Goal: Information Seeking & Learning: Compare options

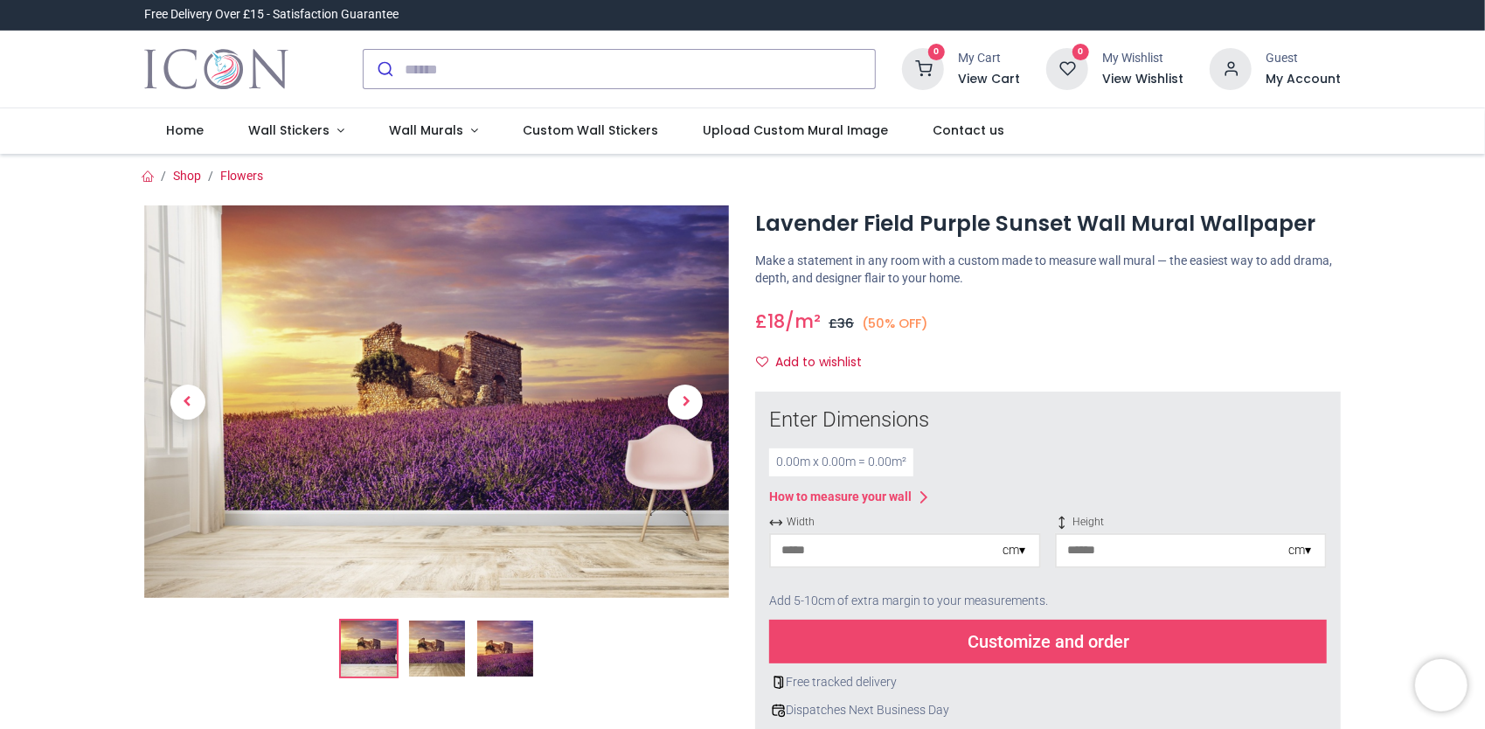
click at [429, 659] on img at bounding box center [437, 649] width 56 height 56
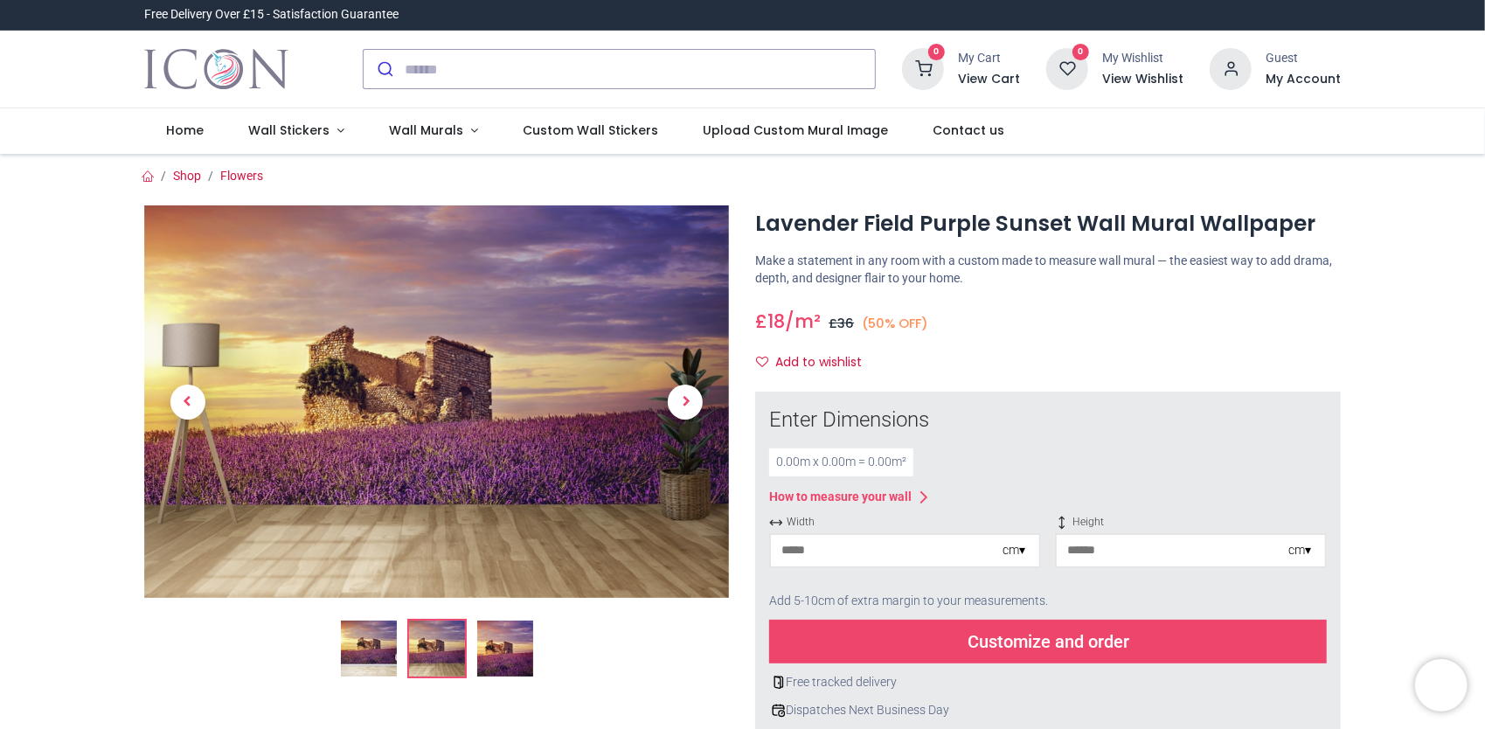
click at [486, 658] on img at bounding box center [505, 649] width 56 height 56
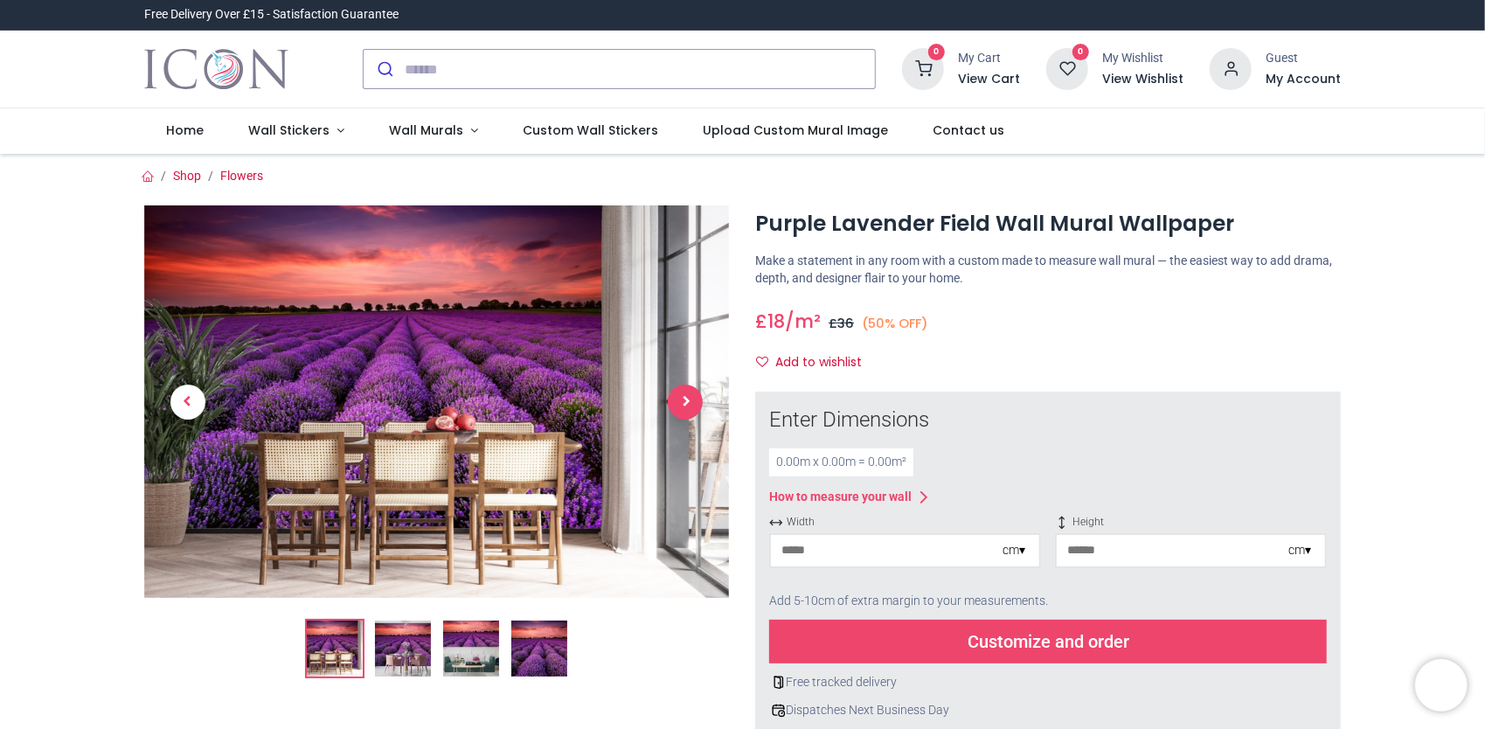
click at [685, 404] on span "Next" at bounding box center [685, 402] width 35 height 35
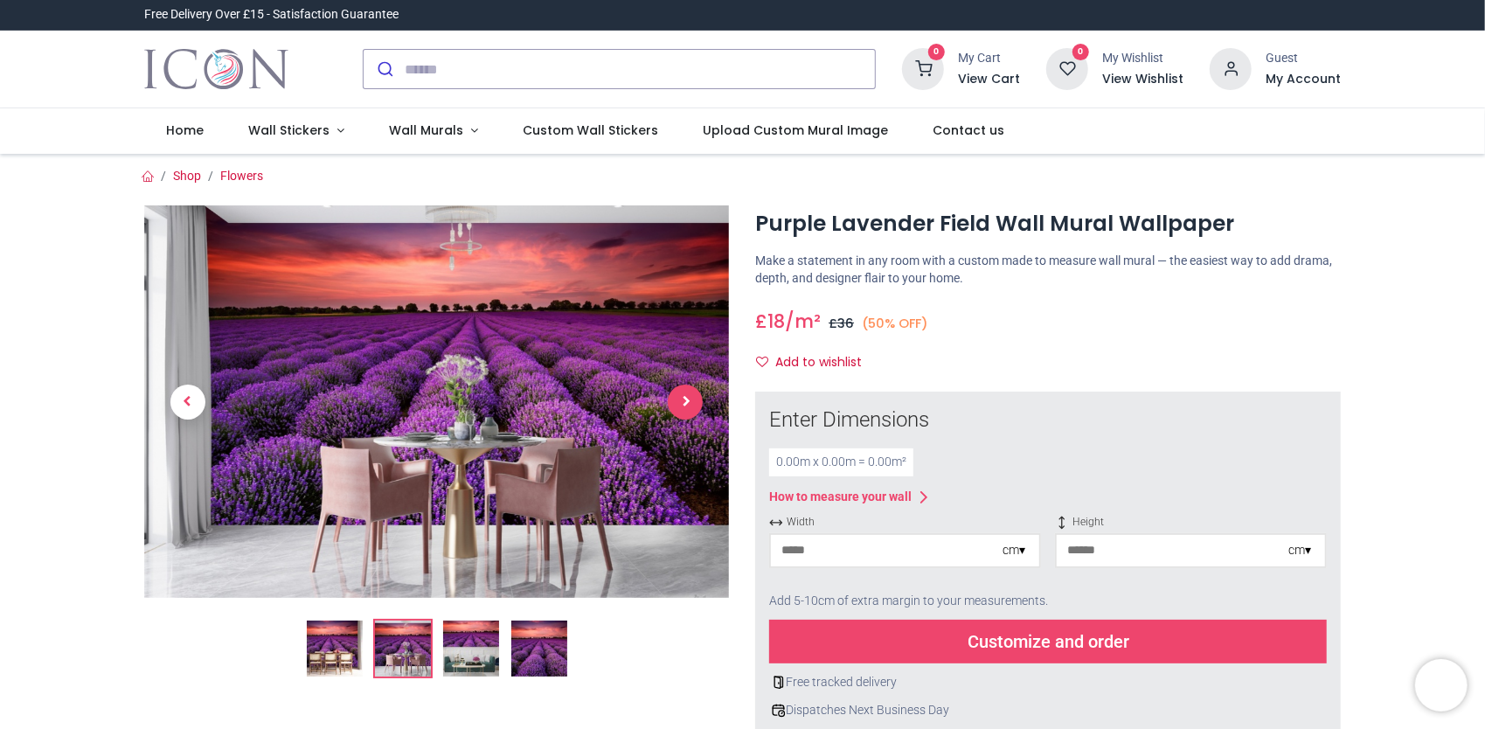
click at [685, 404] on span "Next" at bounding box center [685, 402] width 35 height 35
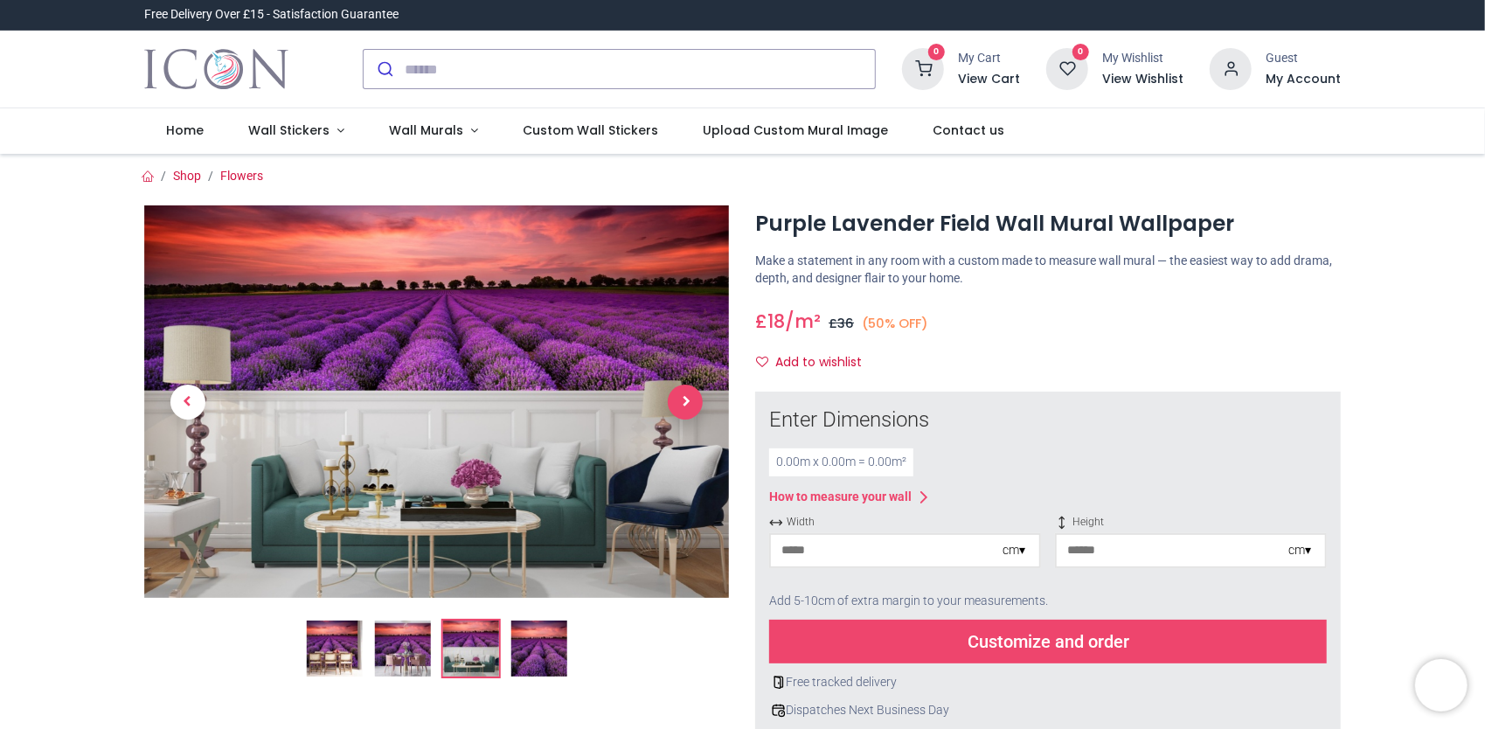
click at [685, 404] on span "Next" at bounding box center [685, 402] width 35 height 35
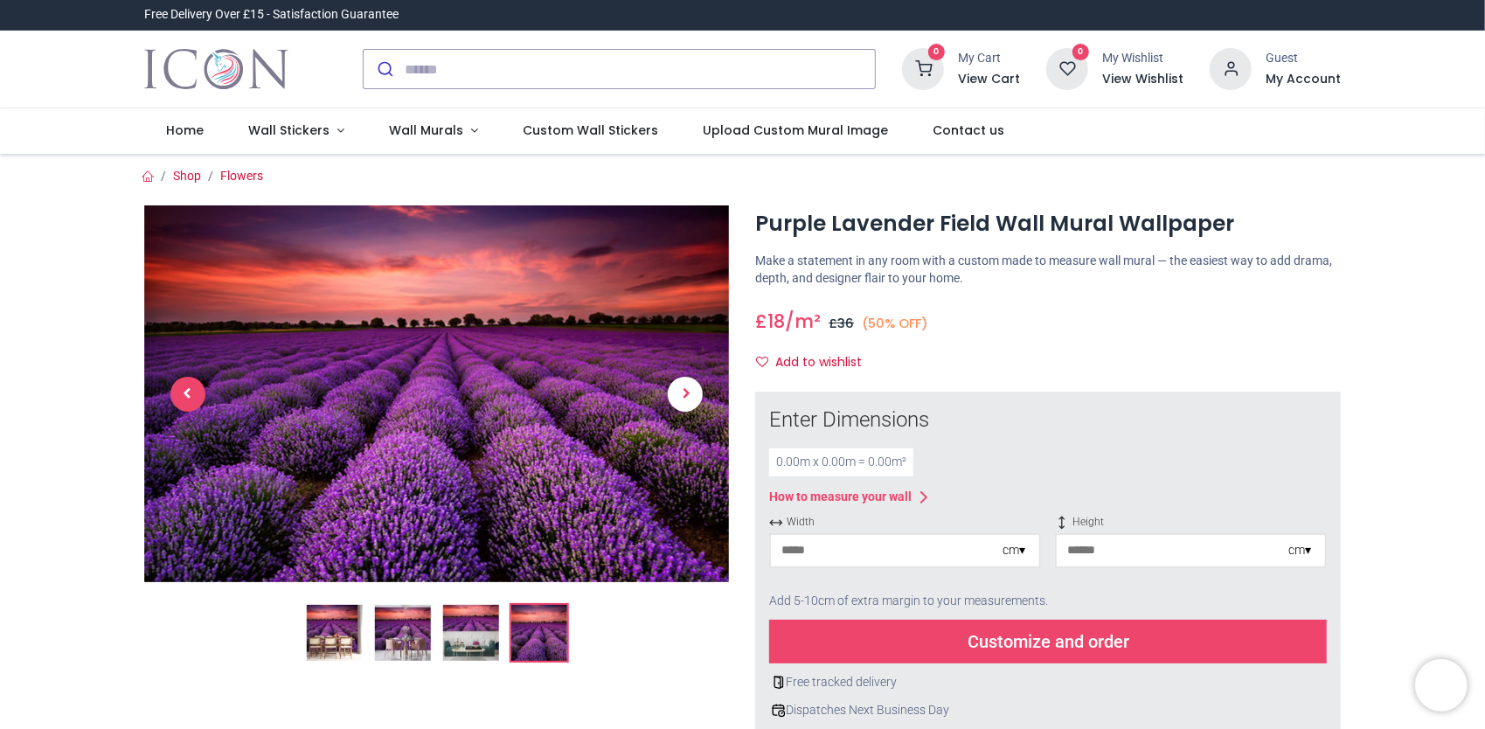
click at [191, 394] on span "Previous" at bounding box center [187, 394] width 35 height 35
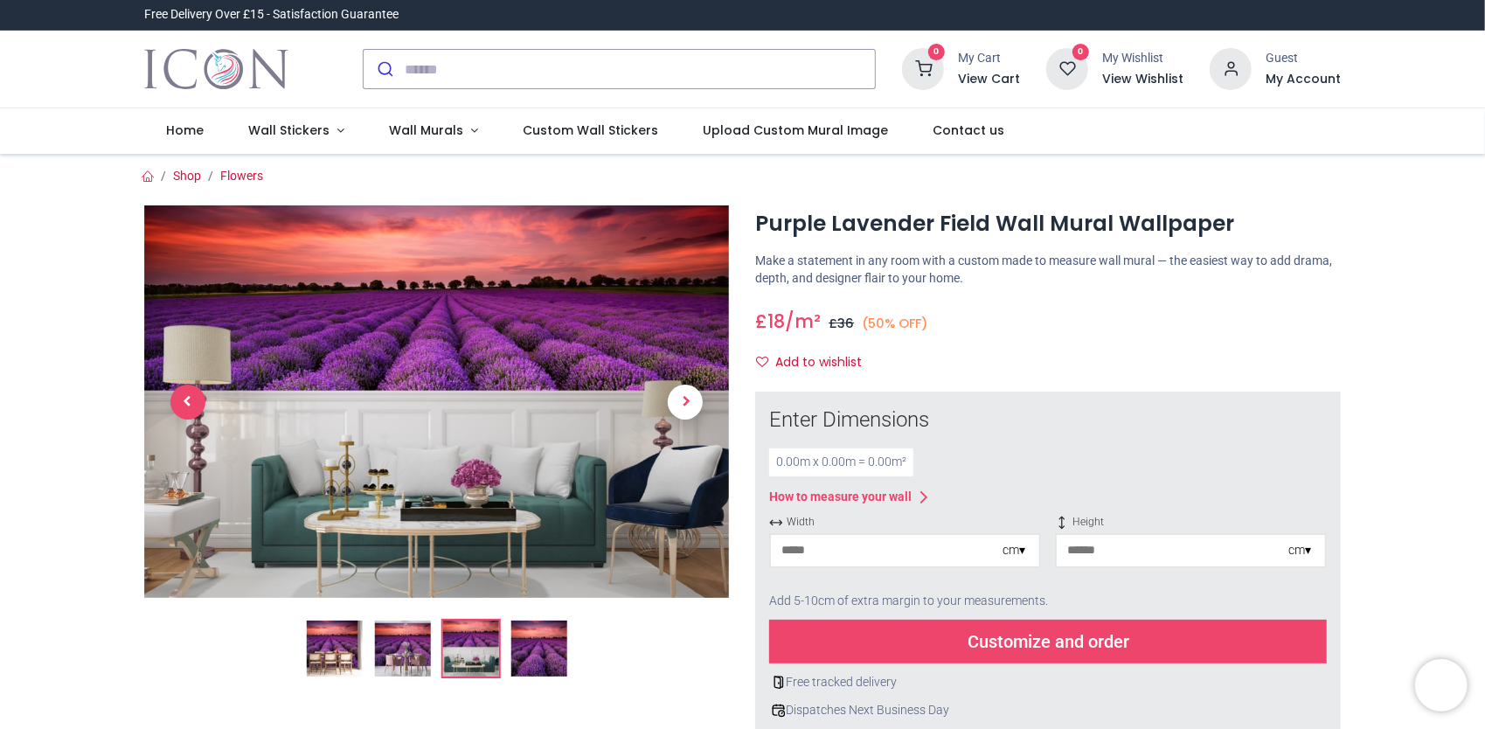
click at [191, 394] on span "Previous" at bounding box center [187, 402] width 35 height 35
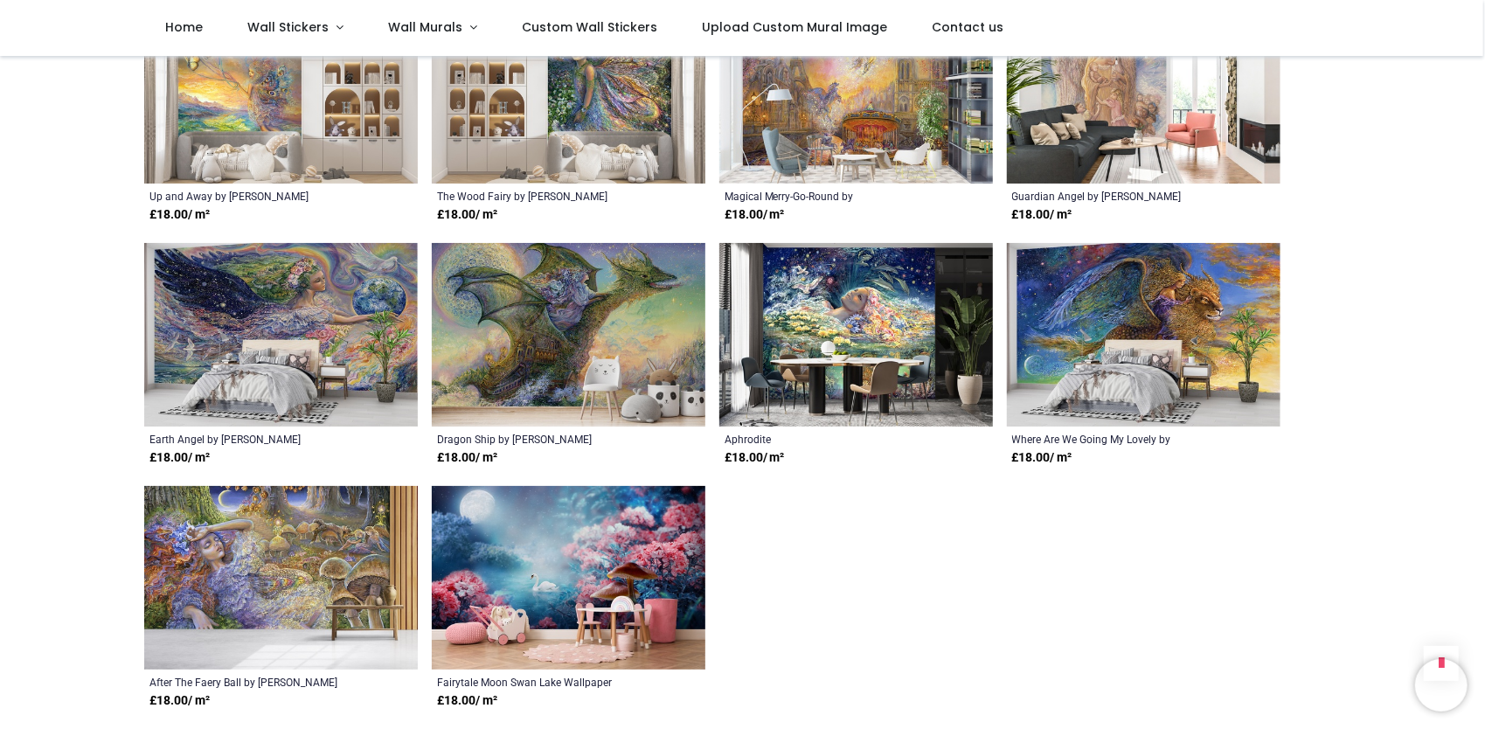
scroll to position [1311, 0]
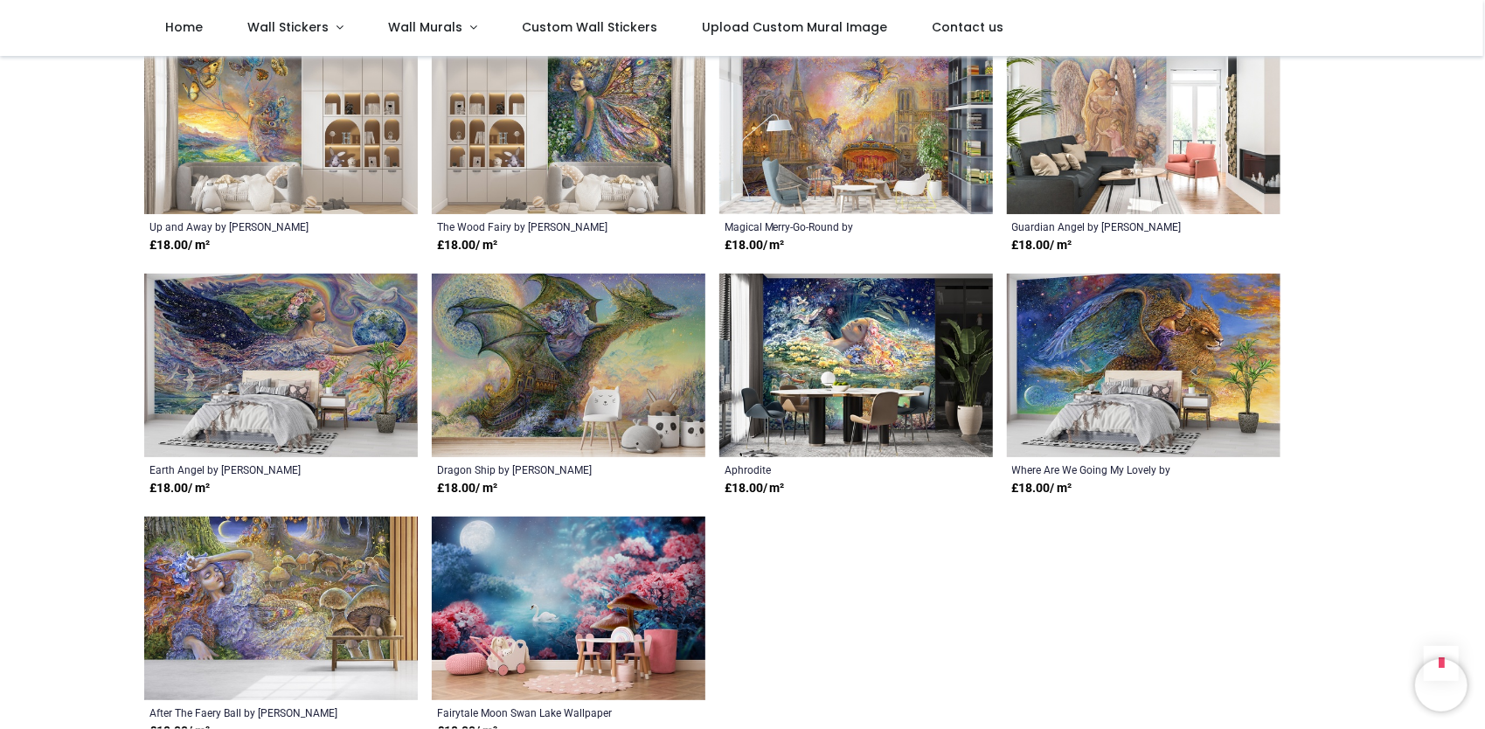
click at [591, 364] on img at bounding box center [569, 366] width 274 height 184
click at [454, 31] on span "Wall Murals" at bounding box center [425, 26] width 74 height 17
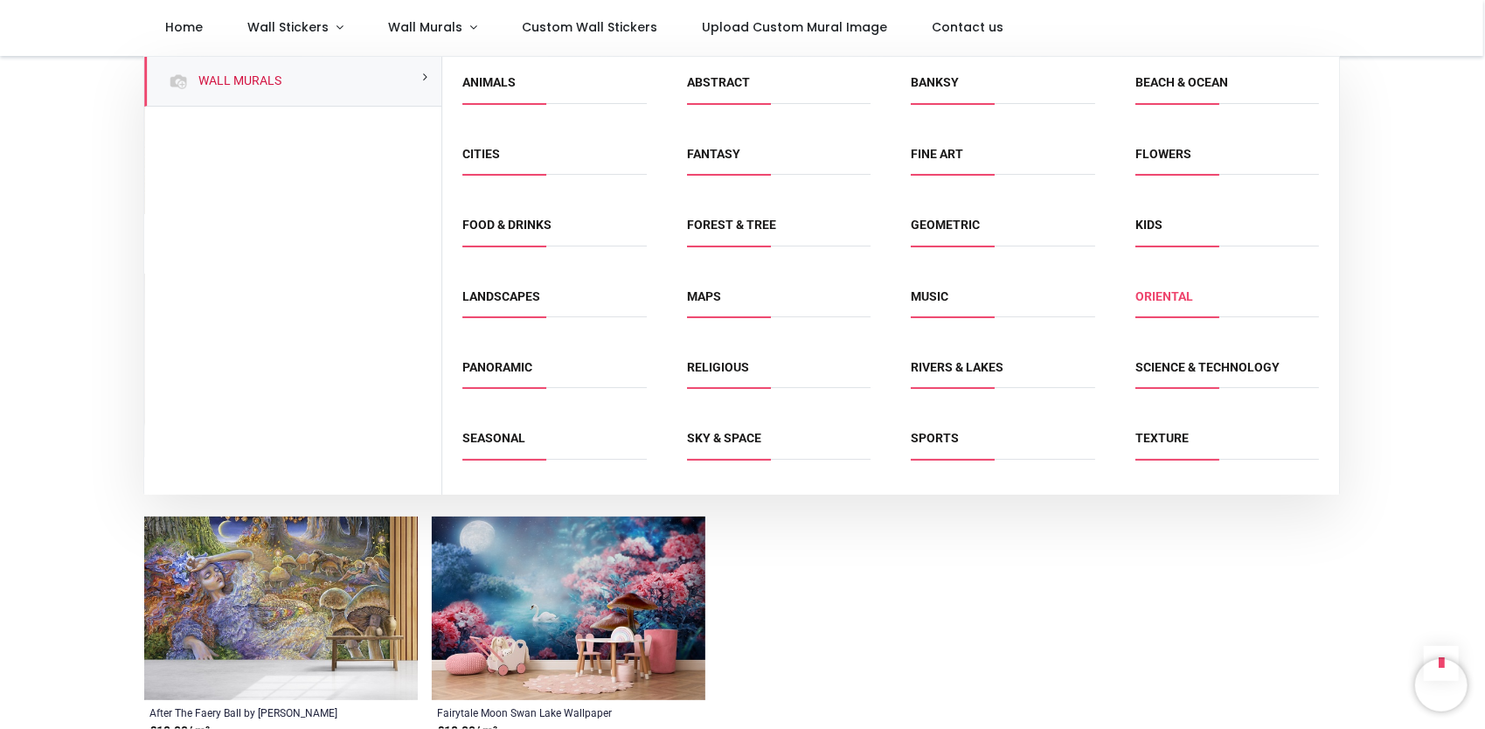
click at [1159, 295] on link "Oriental" at bounding box center [1165, 296] width 58 height 14
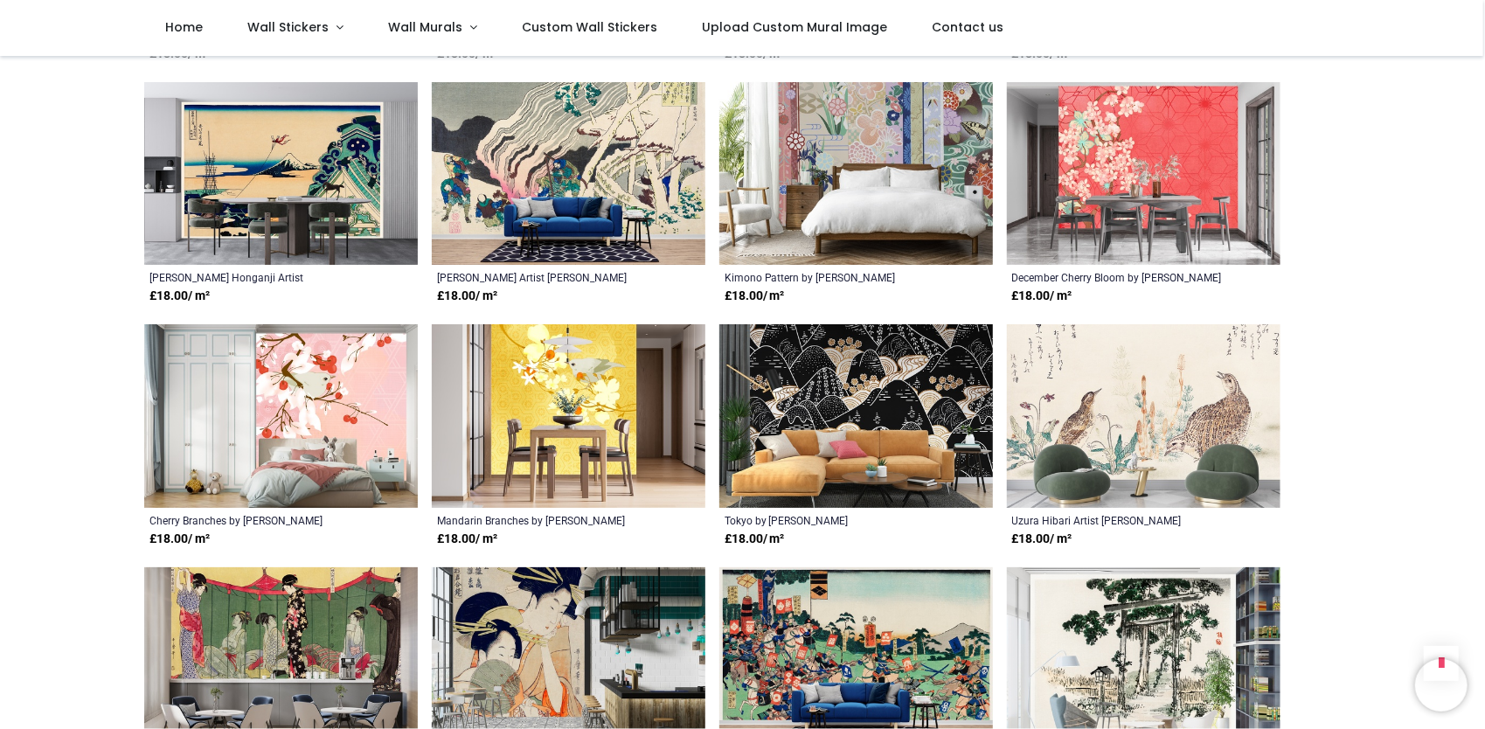
scroll to position [1136, 0]
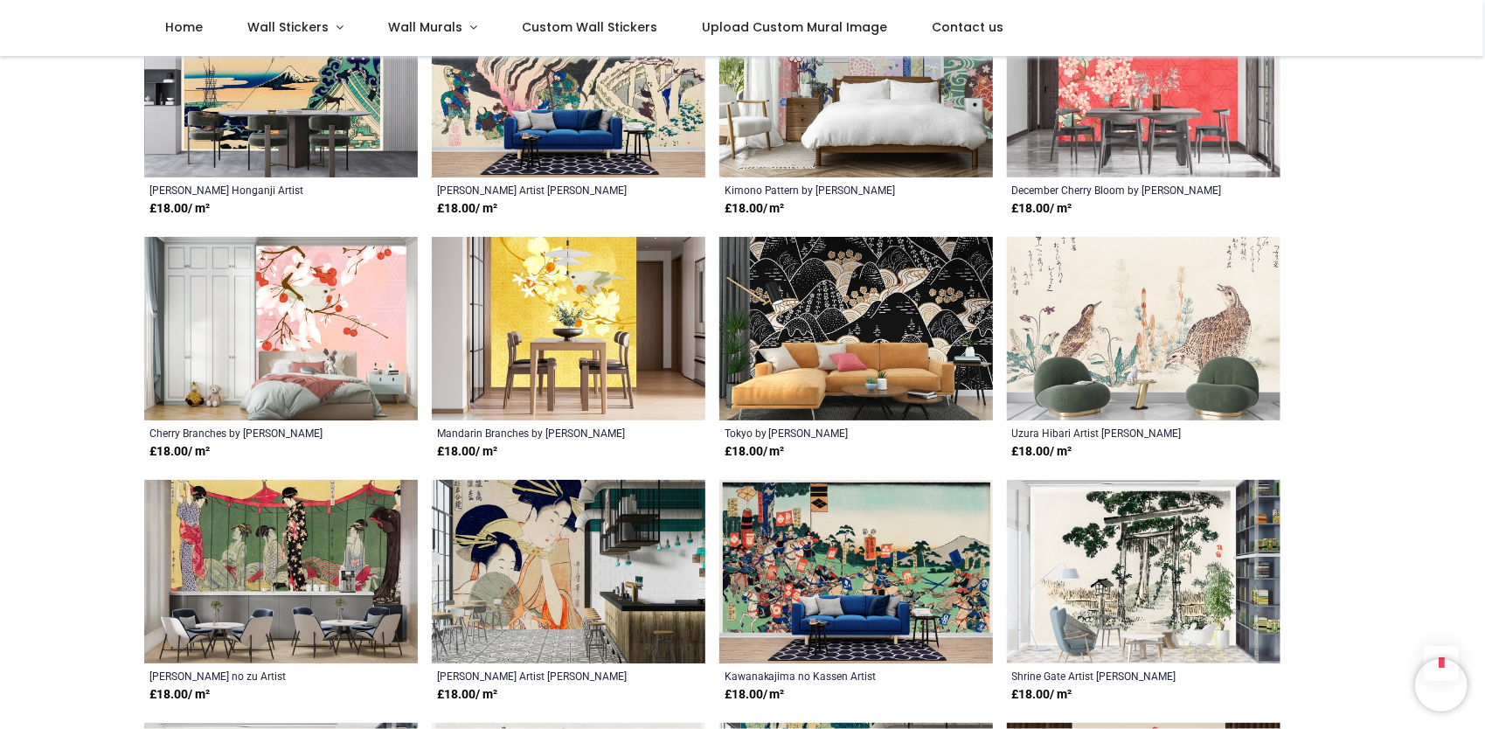
click at [591, 313] on img at bounding box center [569, 329] width 274 height 184
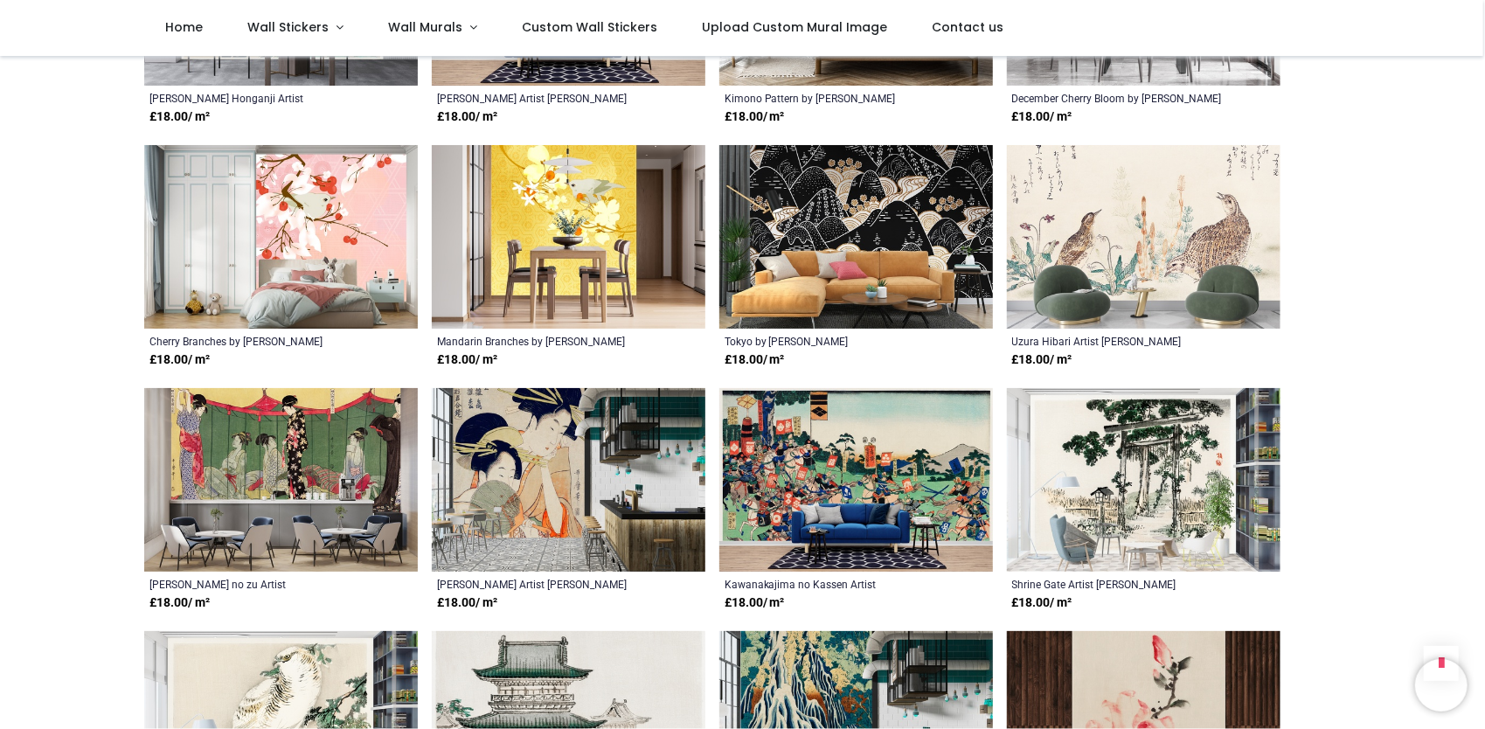
scroll to position [1399, 0]
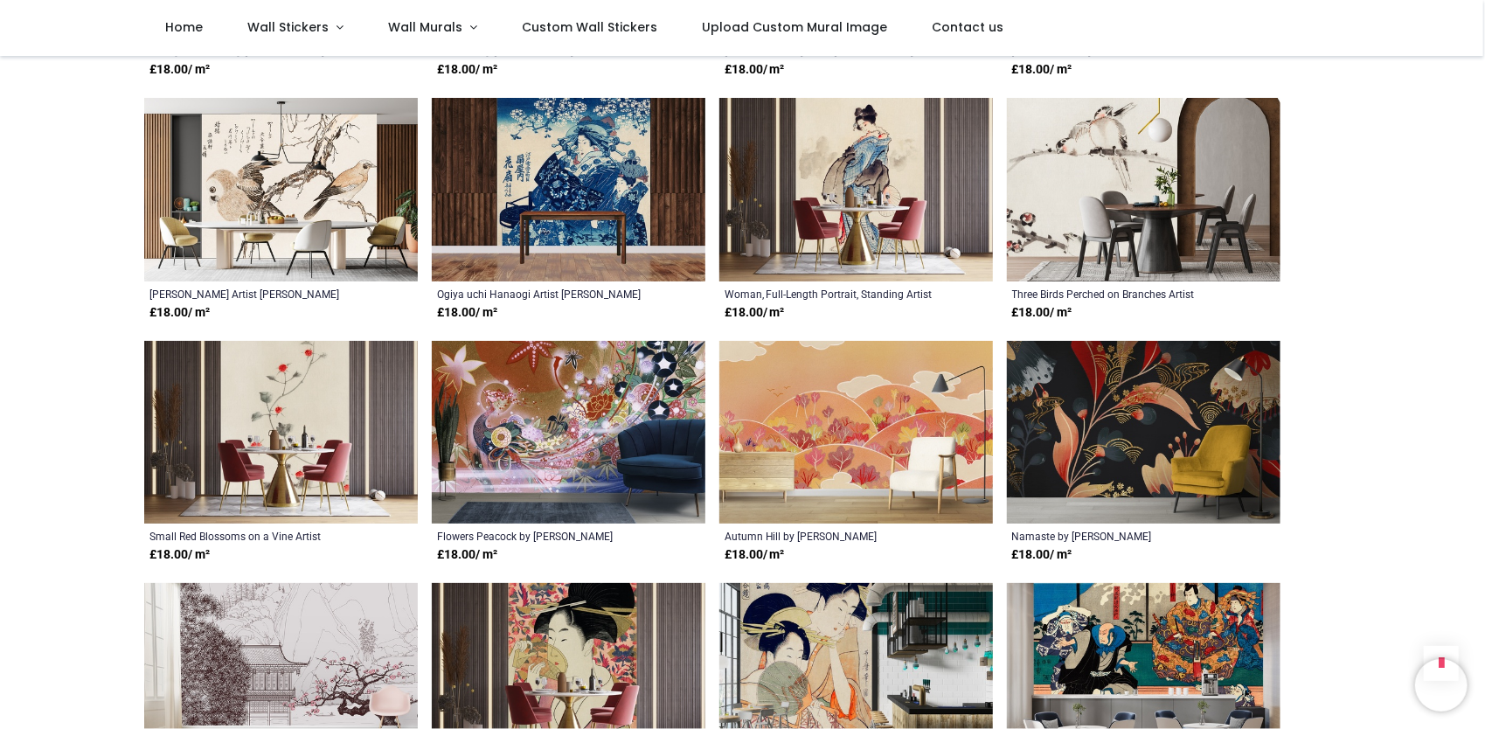
scroll to position [2360, 0]
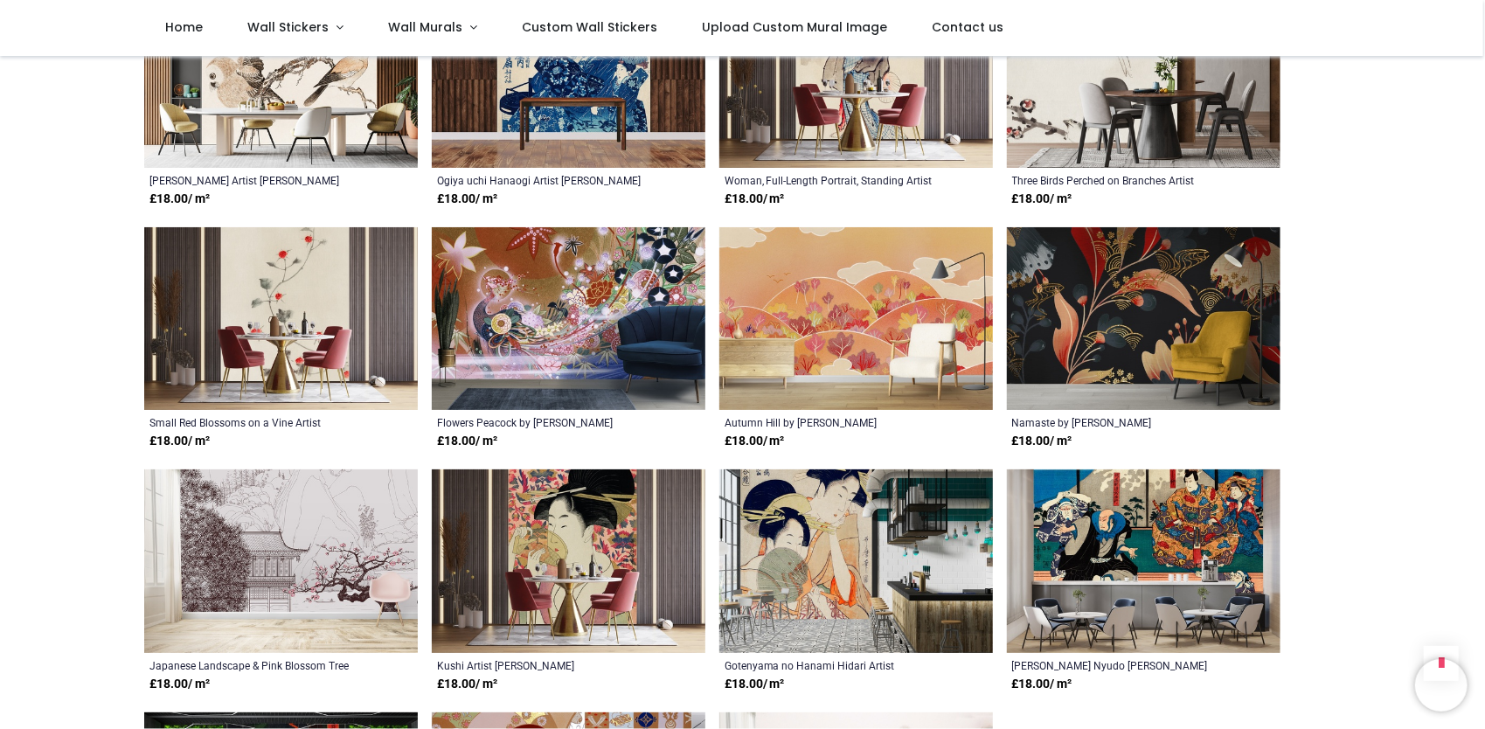
click at [561, 303] on img at bounding box center [569, 319] width 274 height 184
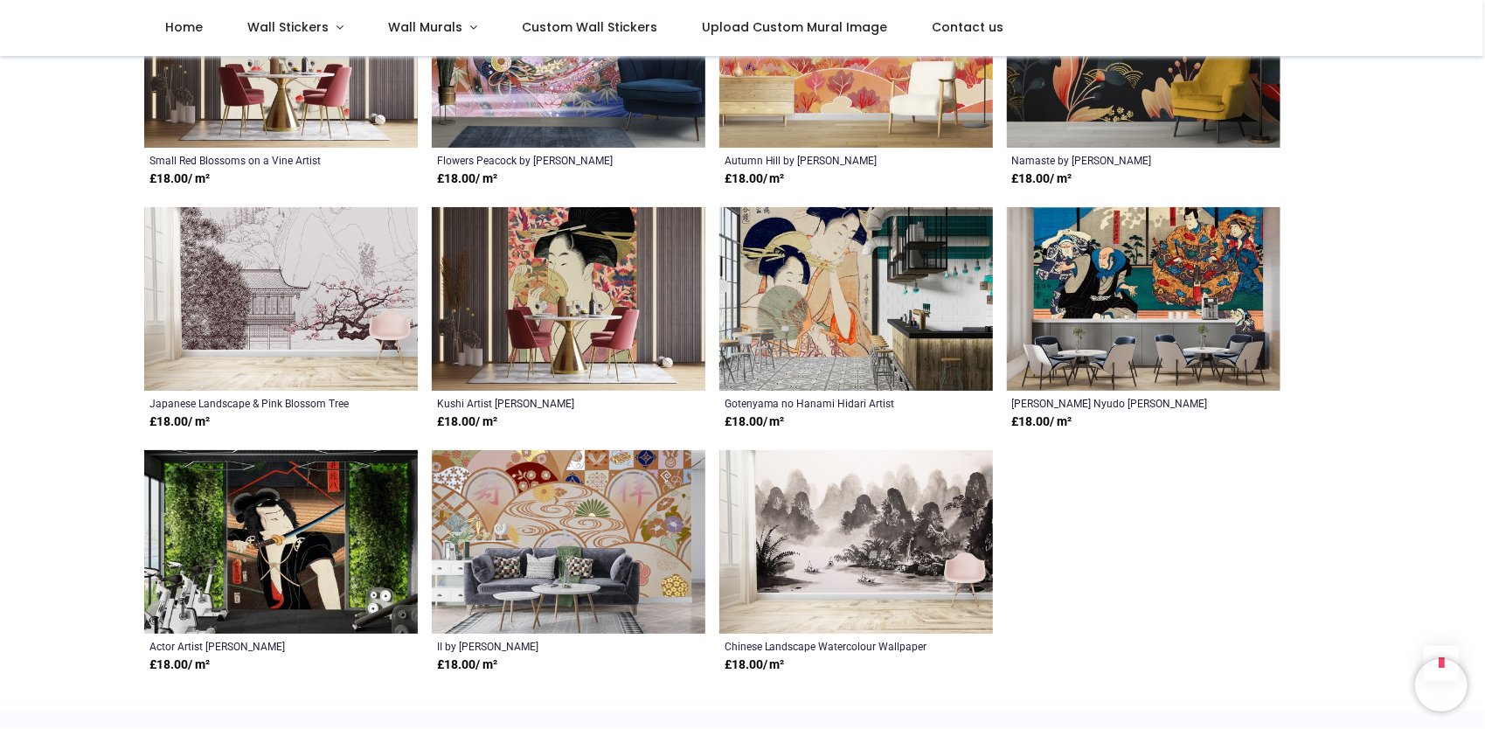
scroll to position [2710, 0]
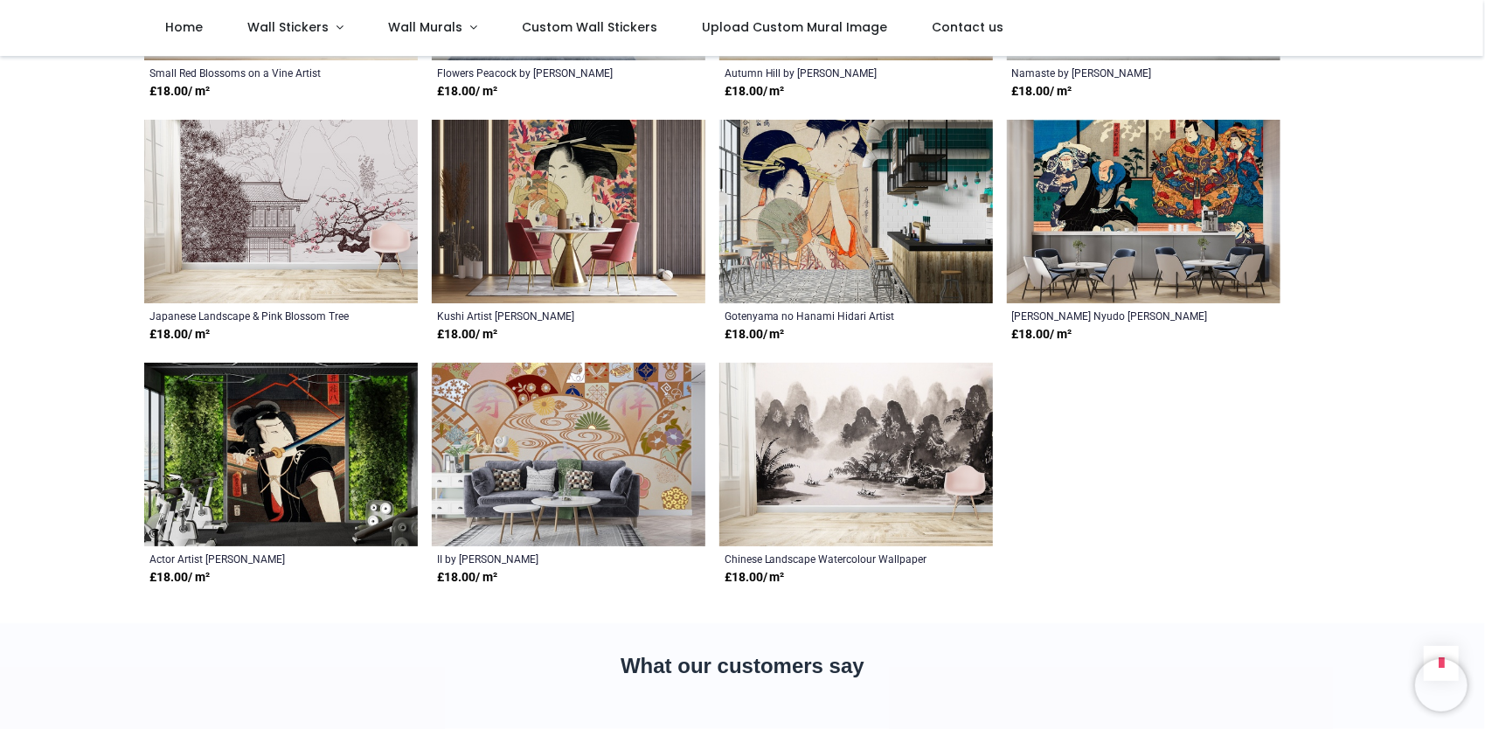
click at [561, 427] on img at bounding box center [569, 455] width 274 height 184
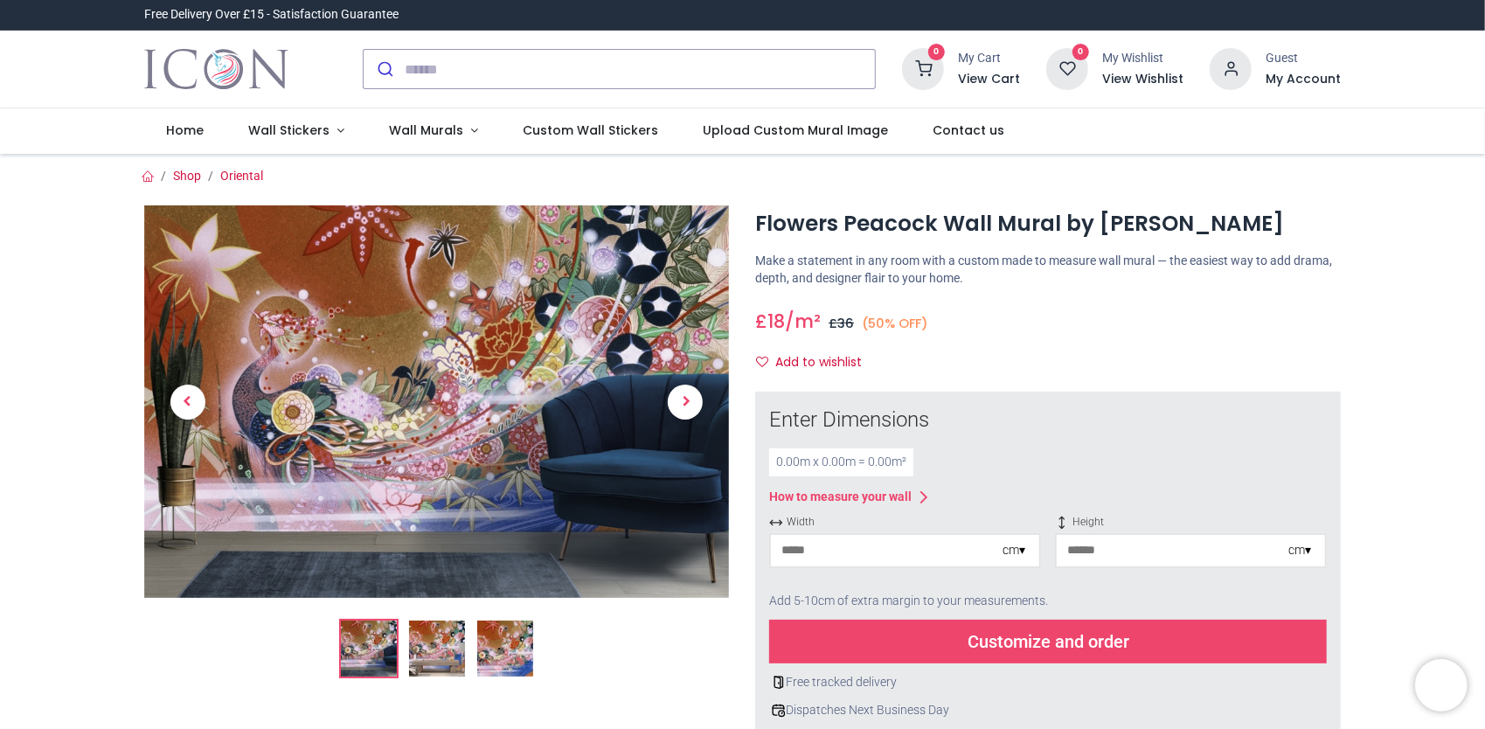
click at [429, 656] on img at bounding box center [437, 649] width 56 height 56
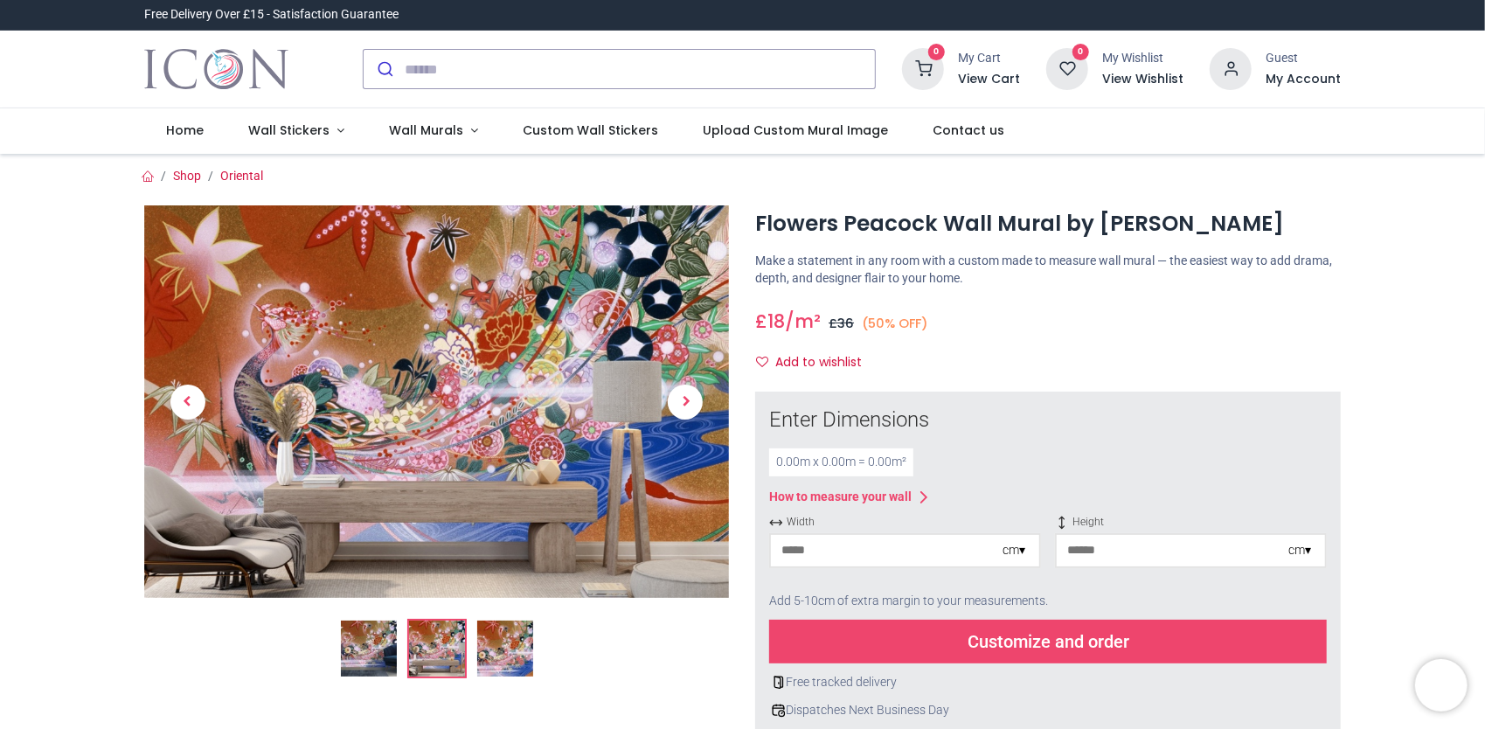
click at [477, 662] on img at bounding box center [505, 649] width 56 height 56
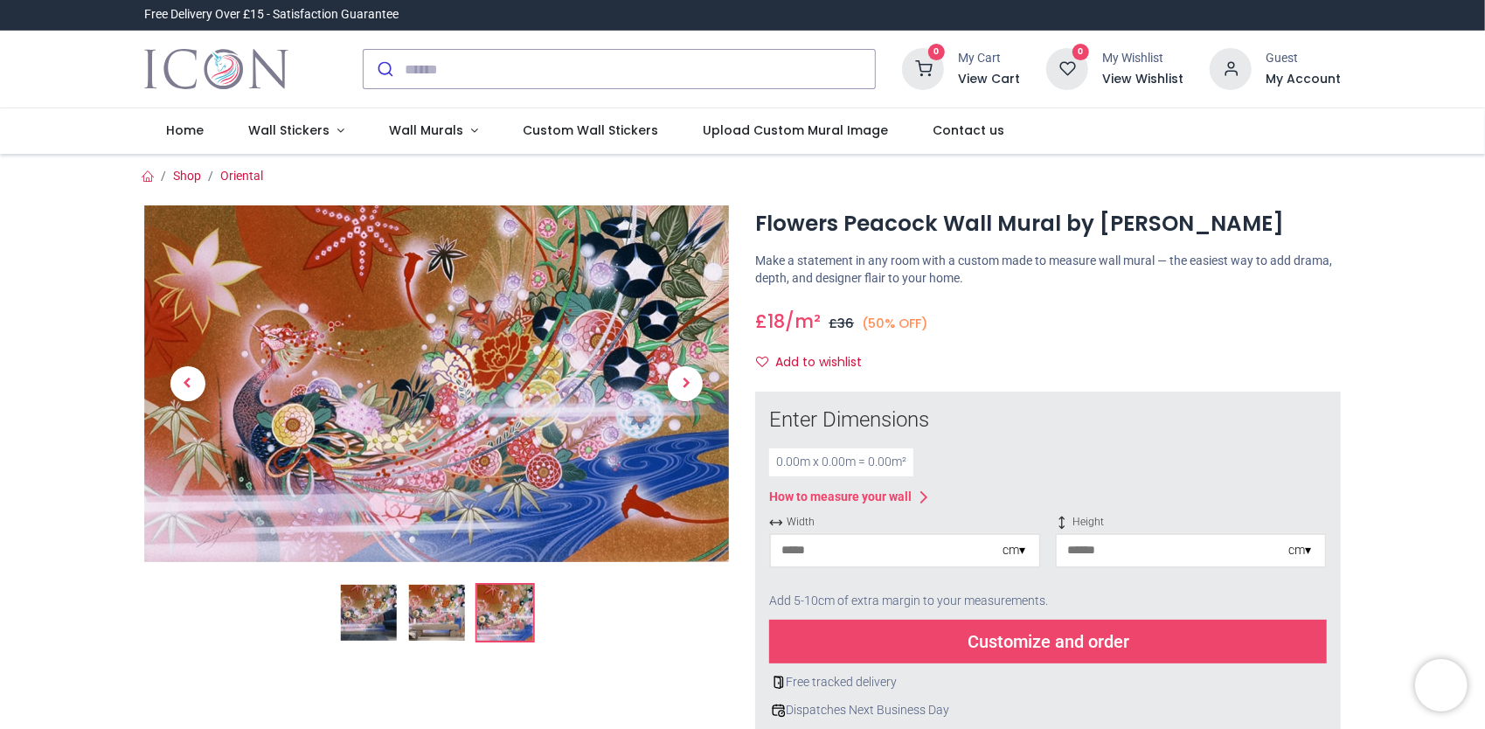
click at [372, 634] on img at bounding box center [368, 613] width 56 height 56
